Goal: Register for event/course

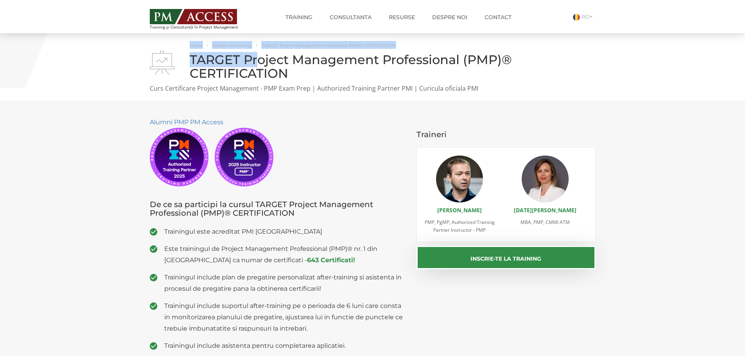
drag, startPoint x: 188, startPoint y: 56, endPoint x: 260, endPoint y: 62, distance: 71.9
click at [260, 62] on div "Home Sesiuni de training TARGET Project Management Professional (PMP)® CERTIFIC…" at bounding box center [373, 67] width 458 height 52
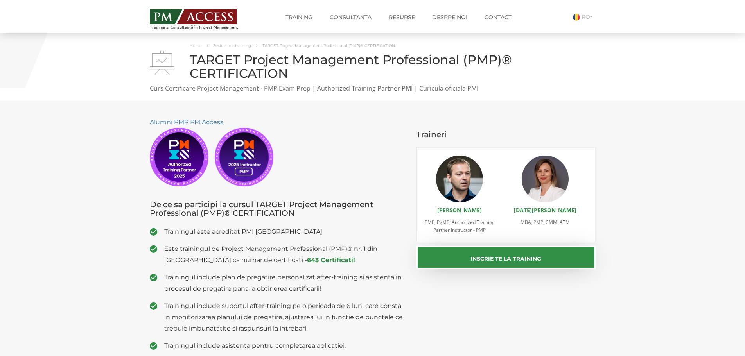
click at [286, 67] on h1 "TARGET Project Management Professional (PMP)® CERTIFICATION" at bounding box center [373, 66] width 446 height 27
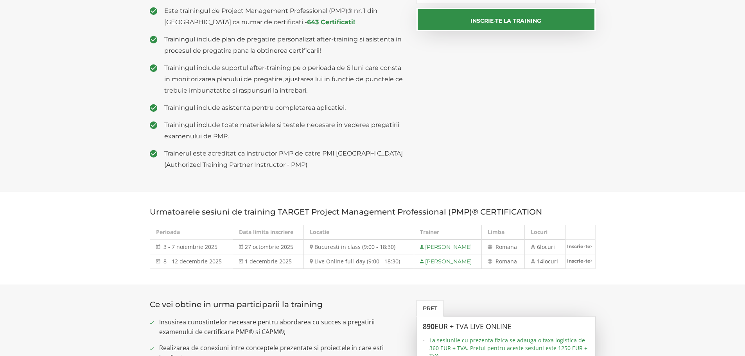
scroll to position [261, 0]
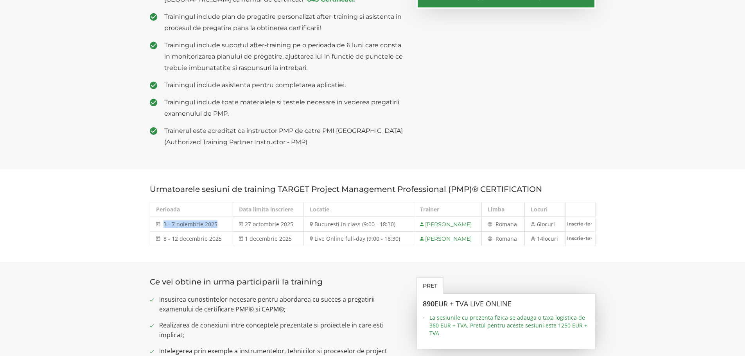
drag, startPoint x: 216, startPoint y: 224, endPoint x: 352, endPoint y: 233, distance: 136.4
click at [164, 224] on td "3 - 7 noiembrie 2025 3 - 7 noi 2025" at bounding box center [191, 224] width 83 height 15
copy span "3 - 7 noiembrie 2025"
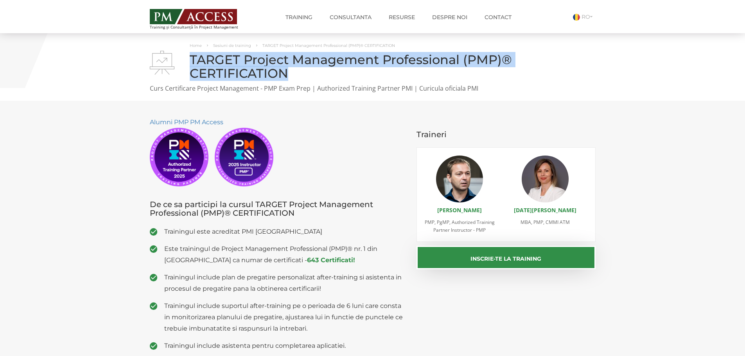
drag, startPoint x: 191, startPoint y: 59, endPoint x: 292, endPoint y: 74, distance: 101.7
click at [292, 74] on h1 "TARGET Project Management Professional (PMP)® CERTIFICATION" at bounding box center [373, 66] width 446 height 27
copy h1 "TARGET Project Management Professional (PMP)® CERTIFICATION"
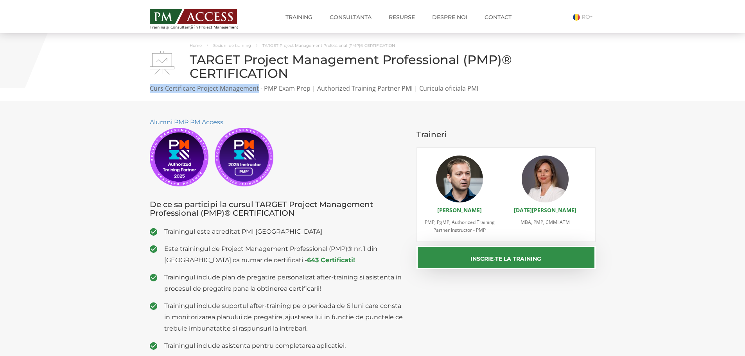
drag, startPoint x: 149, startPoint y: 89, endPoint x: 258, endPoint y: 91, distance: 109.2
click at [258, 91] on div "Home Sesiuni de training TARGET Project Management Professional (PMP)® CERTIFIC…" at bounding box center [373, 67] width 458 height 52
copy p "Curs Certificare Project Management"
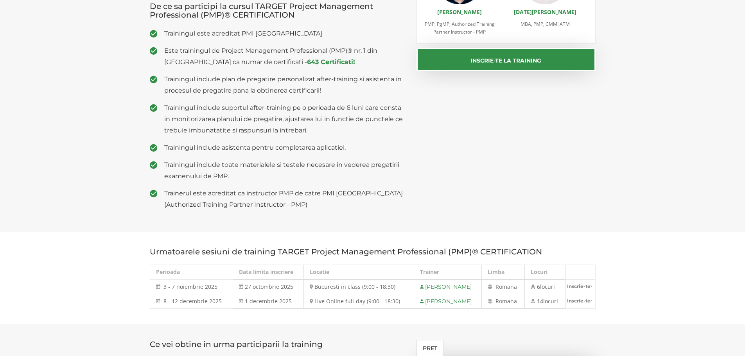
scroll to position [156, 0]
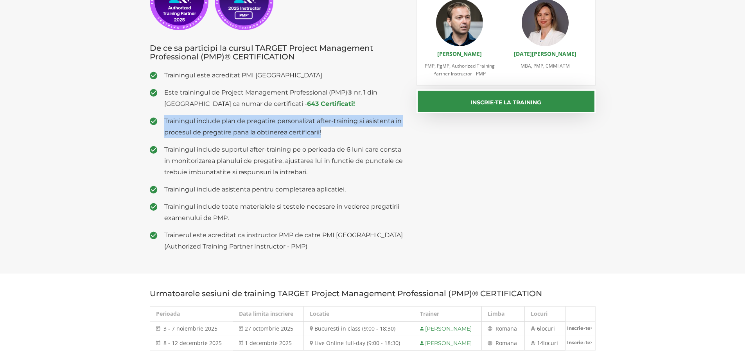
drag, startPoint x: 164, startPoint y: 121, endPoint x: 251, endPoint y: 155, distance: 92.9
click at [329, 133] on span "Trainingul include plan de pregatire personalizat after-training si asistenta i…" at bounding box center [284, 126] width 241 height 23
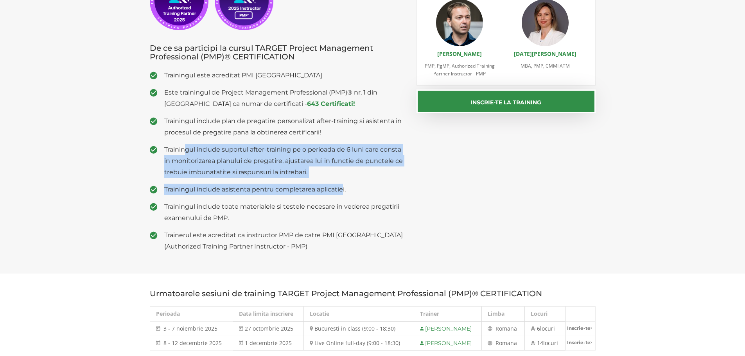
drag, startPoint x: 185, startPoint y: 153, endPoint x: 343, endPoint y: 176, distance: 159.4
click at [342, 179] on ul "Trainingul este acreditat PMI USA Este trainingul de Project Management Profess…" at bounding box center [277, 161] width 255 height 183
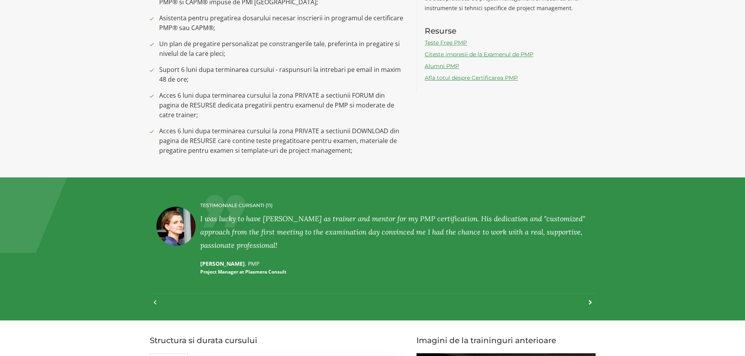
scroll to position [730, 0]
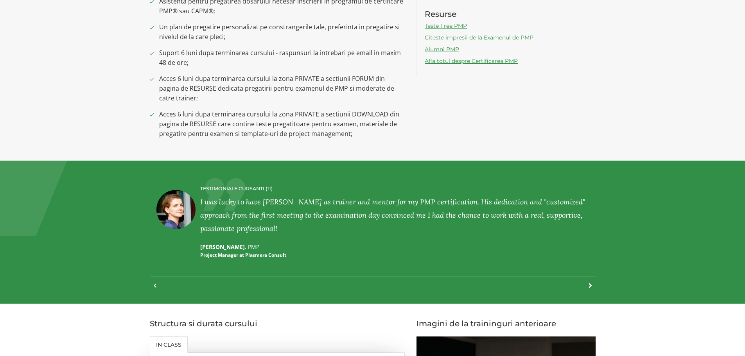
click at [154, 286] on div at bounding box center [159, 289] width 11 height 17
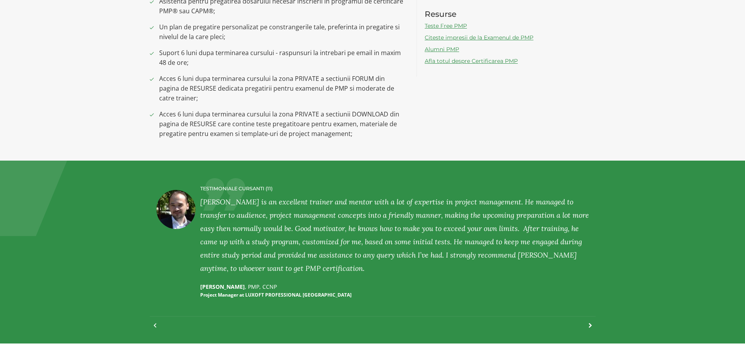
click at [149, 325] on div "TESTIMONIALE CURSANTI (11) LILIANA PETER , PMP Service Delivery Manager and Agi…" at bounding box center [373, 252] width 458 height 152
click at [153, 329] on section "TESTIMONIALE CURSANTI (11) LILIANA PETER , PMP Service Delivery Manager and Agi…" at bounding box center [372, 252] width 745 height 183
click at [153, 326] on div at bounding box center [373, 322] width 446 height 12
click at [155, 324] on div at bounding box center [159, 329] width 11 height 17
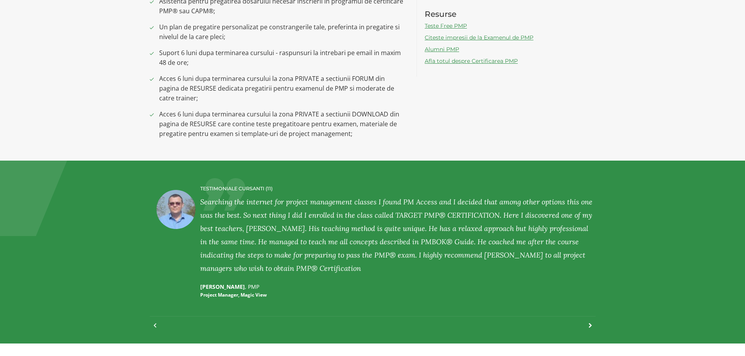
click at [155, 324] on div at bounding box center [159, 329] width 11 height 17
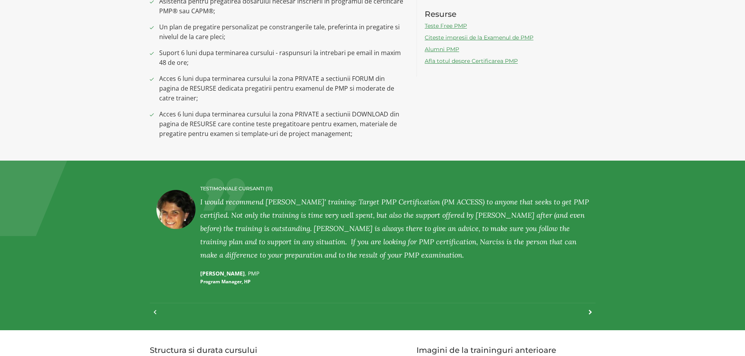
click at [157, 312] on div at bounding box center [159, 316] width 11 height 17
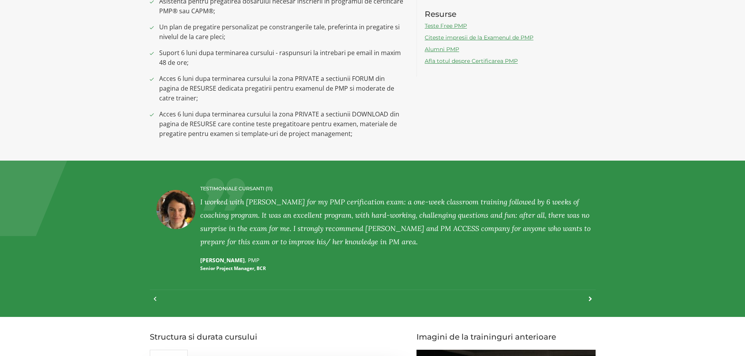
click at [146, 301] on div "TESTIMONIALE CURSANTI (11) LILIANA PETER , PMP Service Delivery Manager and Agi…" at bounding box center [373, 238] width 458 height 125
click at [158, 297] on div at bounding box center [159, 303] width 11 height 17
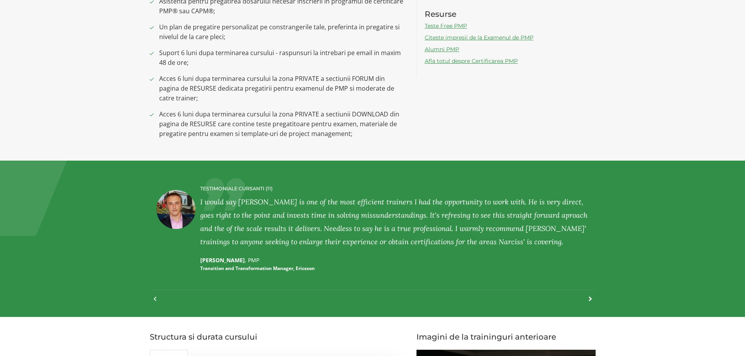
click at [158, 297] on div at bounding box center [159, 303] width 11 height 17
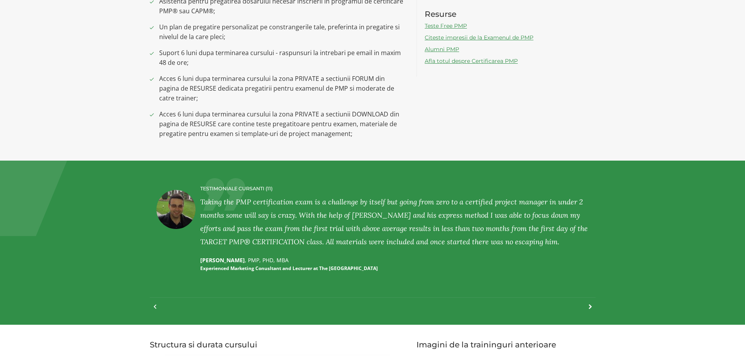
click at [157, 313] on section "TESTIMONIALE CURSANTI (11) LILIANA PETER , PMP Service Delivery Manager and Agi…" at bounding box center [372, 243] width 745 height 164
click at [154, 309] on div at bounding box center [159, 310] width 11 height 17
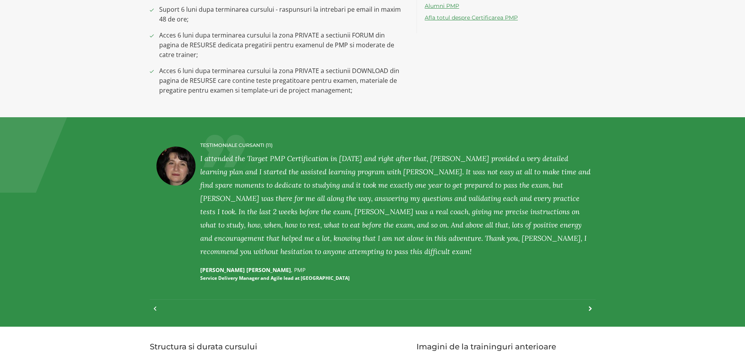
scroll to position [887, 0]
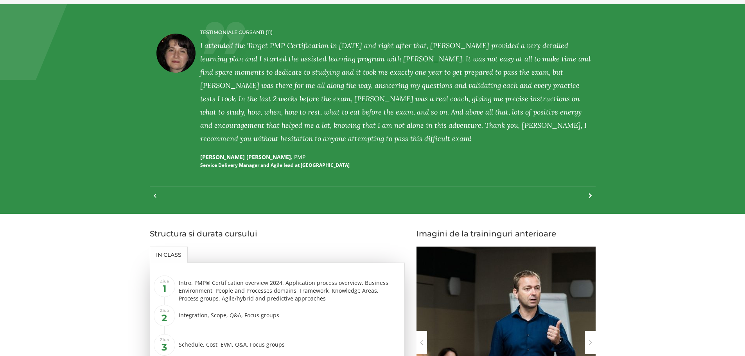
click at [155, 196] on div at bounding box center [159, 199] width 11 height 17
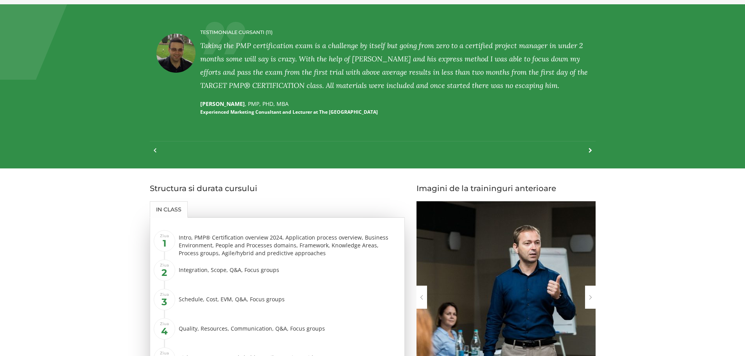
click at [154, 150] on div at bounding box center [159, 154] width 11 height 17
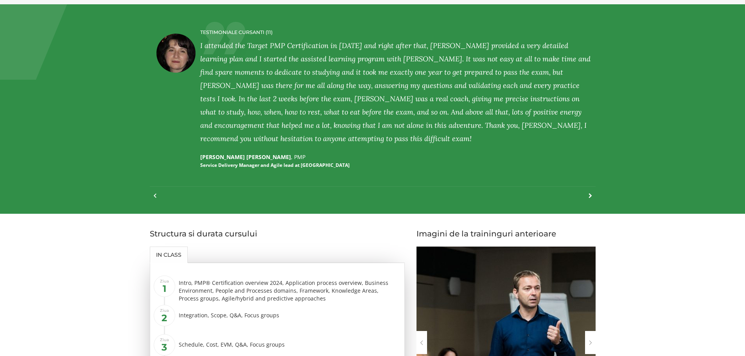
click at [153, 198] on div at bounding box center [373, 193] width 446 height 12
click at [156, 195] on div at bounding box center [159, 199] width 11 height 17
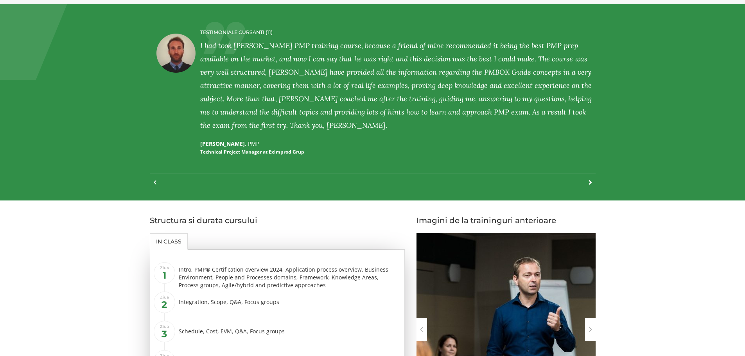
click at [156, 195] on section "TESTIMONIALE CURSANTI (11) LILIANA PETER , PMP Service Delivery Manager and Agi…" at bounding box center [372, 102] width 745 height 196
click at [156, 182] on div at bounding box center [159, 186] width 11 height 17
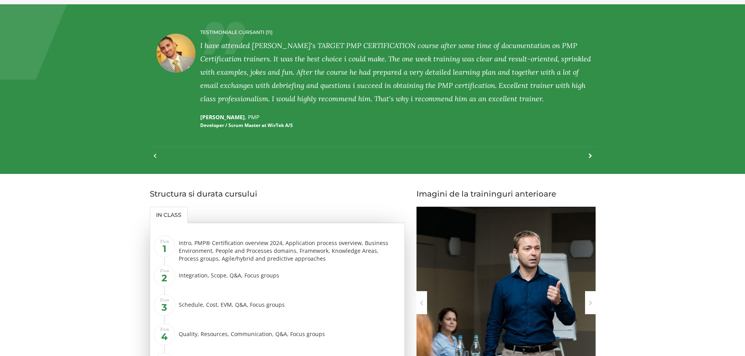
click at [153, 155] on div at bounding box center [373, 153] width 446 height 12
click at [156, 156] on div at bounding box center [159, 159] width 11 height 17
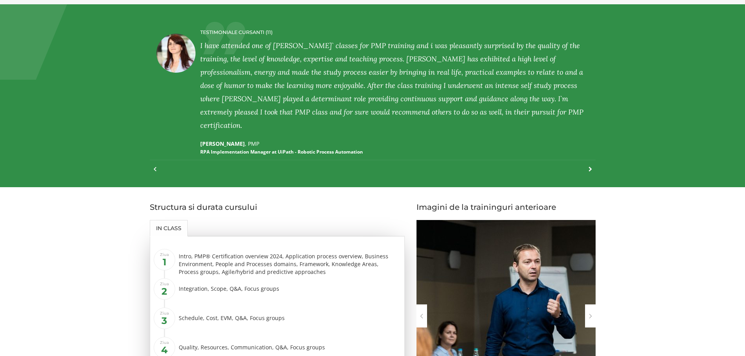
click at [157, 169] on div at bounding box center [159, 173] width 11 height 17
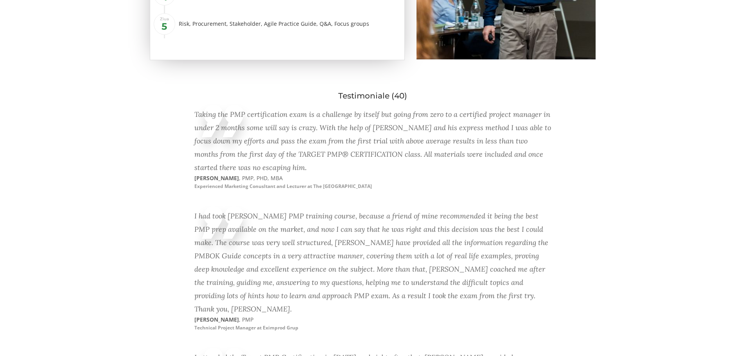
scroll to position [1226, 0]
drag, startPoint x: 198, startPoint y: 188, endPoint x: 350, endPoint y: 187, distance: 152.9
click at [350, 187] on p "CRISTIAN TATU , PMP, PhD, MBA Experienced Marketing Conusltant and Lecturer at …" at bounding box center [283, 183] width 178 height 16
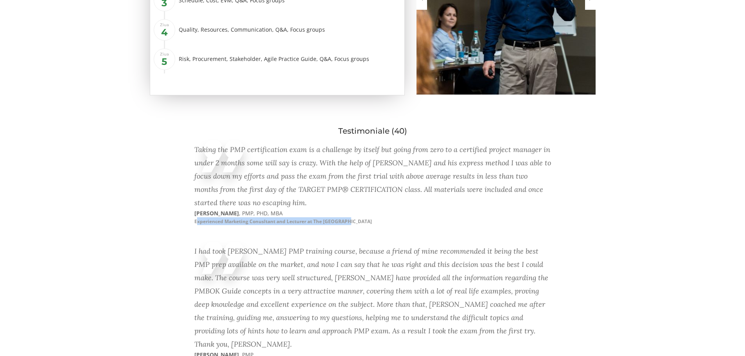
scroll to position [1174, 0]
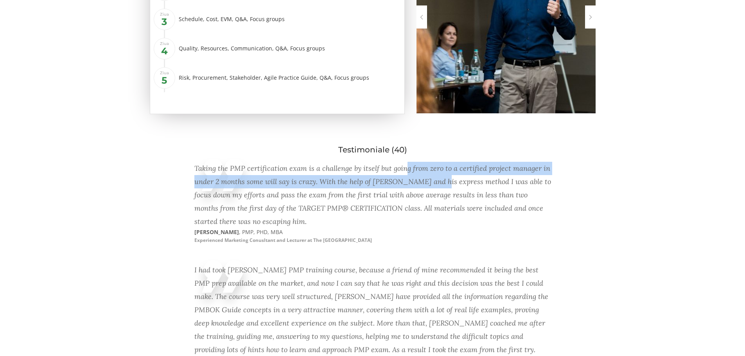
scroll to position [1200, 0]
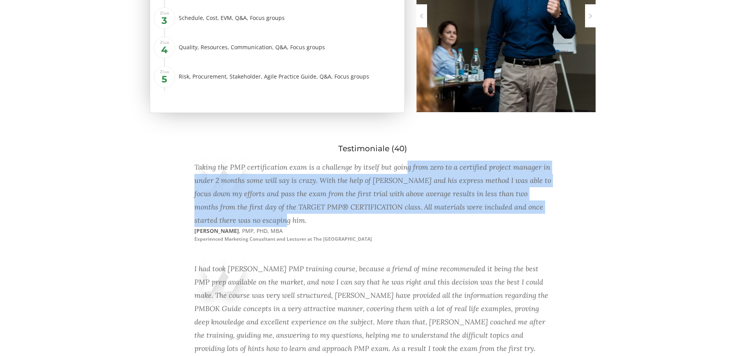
drag, startPoint x: 402, startPoint y: 165, endPoint x: 384, endPoint y: 252, distance: 88.7
click at [385, 252] on div "Taking the PMP certification exam is a challenge by itself but going from zero …" at bounding box center [372, 208] width 357 height 102
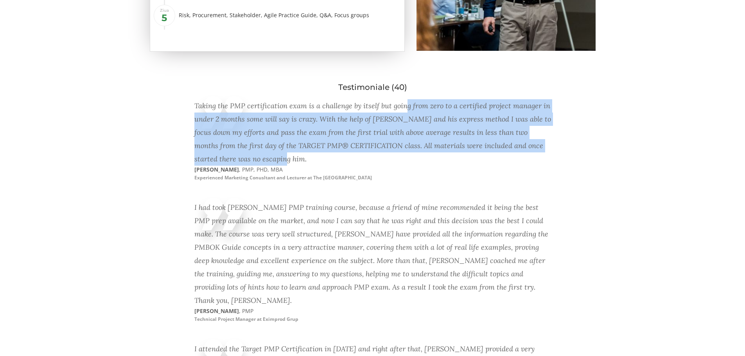
scroll to position [1266, 0]
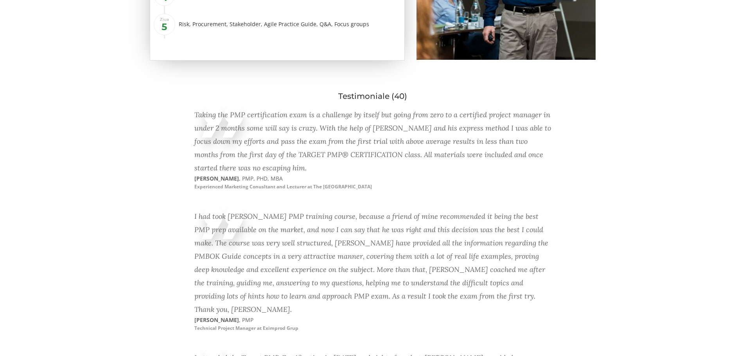
click at [353, 239] on div "I had took [PERSON_NAME] PMP training course, because a friend of mine recommen…" at bounding box center [372, 263] width 357 height 106
drag, startPoint x: 334, startPoint y: 223, endPoint x: 349, endPoint y: 225, distance: 14.5
click at [349, 225] on div "I had took [PERSON_NAME] PMP training course, because a friend of mine recommen…" at bounding box center [372, 263] width 357 height 106
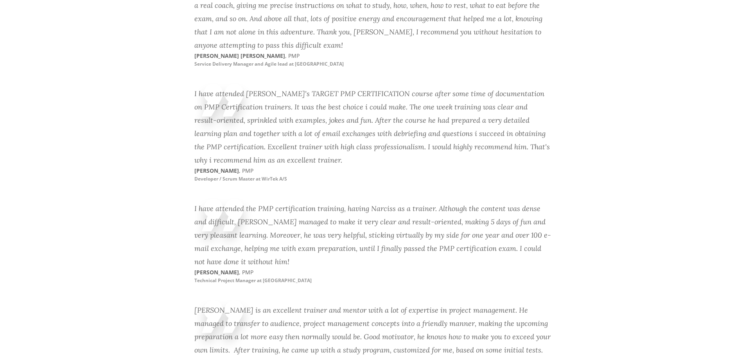
scroll to position [1638, 0]
